Goal: Task Accomplishment & Management: Use online tool/utility

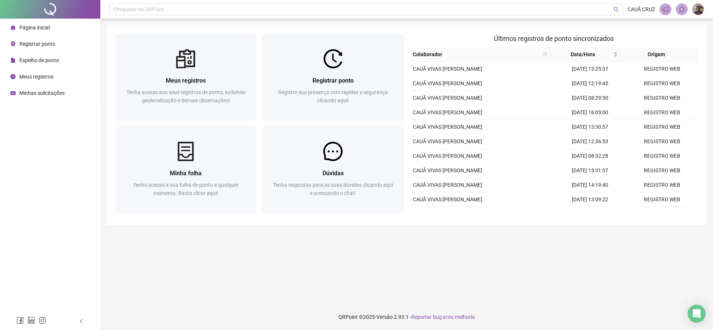
click at [345, 92] on span "Registre sua presença com rapidez e segurança clicando aqui!" at bounding box center [333, 96] width 110 height 14
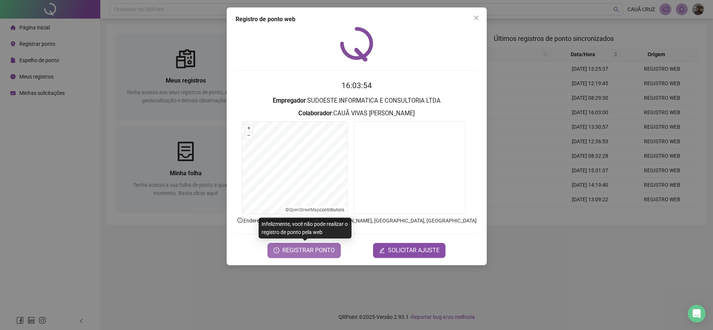
click at [311, 250] on span "REGISTRAR PONTO" at bounding box center [309, 250] width 52 height 9
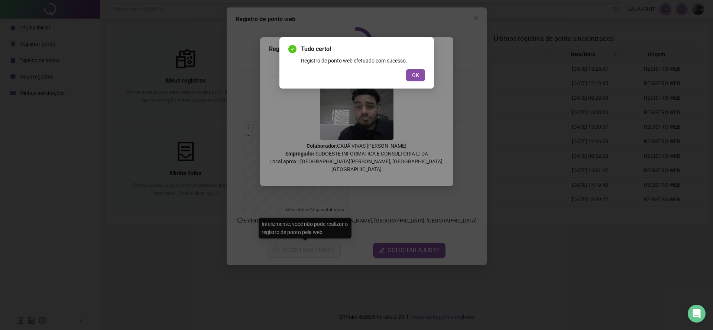
click at [420, 68] on div "Tudo certo! Registro de ponto web efetuado com sucesso. OK" at bounding box center [356, 63] width 137 height 36
click at [414, 70] on button "OK" at bounding box center [415, 75] width 19 height 12
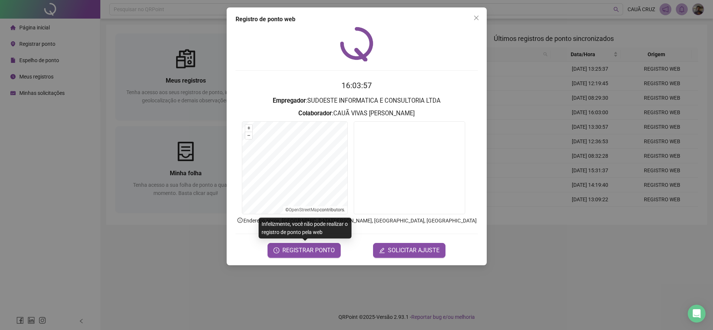
click at [468, 17] on div "Registro de ponto web" at bounding box center [357, 19] width 242 height 9
click at [472, 17] on span "Close" at bounding box center [477, 18] width 12 height 6
